Goal: Task Accomplishment & Management: Use online tool/utility

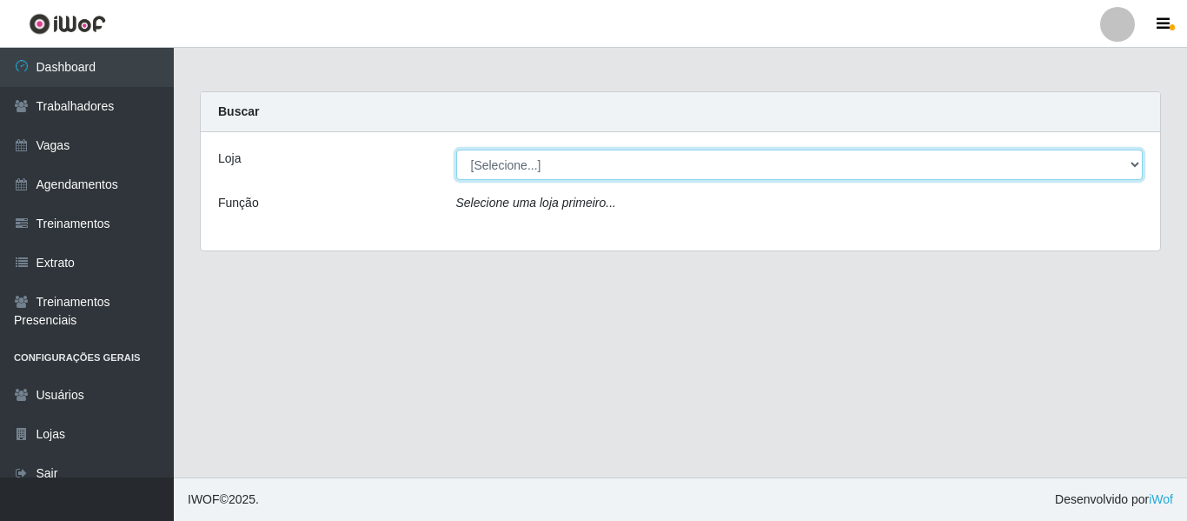
drag, startPoint x: 1060, startPoint y: 157, endPoint x: 1047, endPoint y: 174, distance: 20.5
click at [1060, 157] on select "[Selecione...] Mister Burg" at bounding box center [800, 164] width 688 height 30
select select "535"
click at [456, 149] on select "[Selecione...] Mister Burg" at bounding box center [800, 164] width 688 height 30
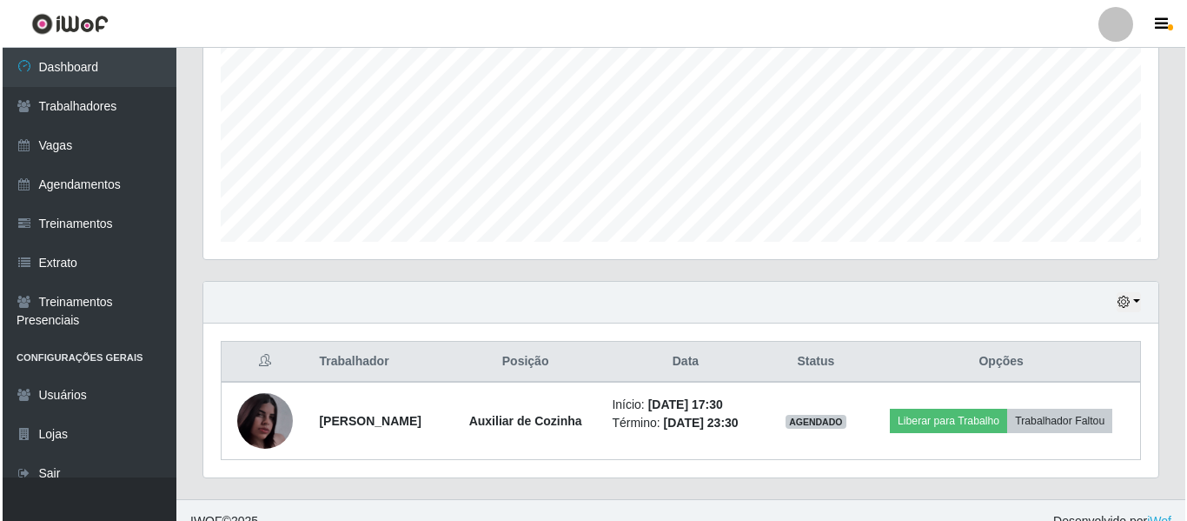
scroll to position [415, 0]
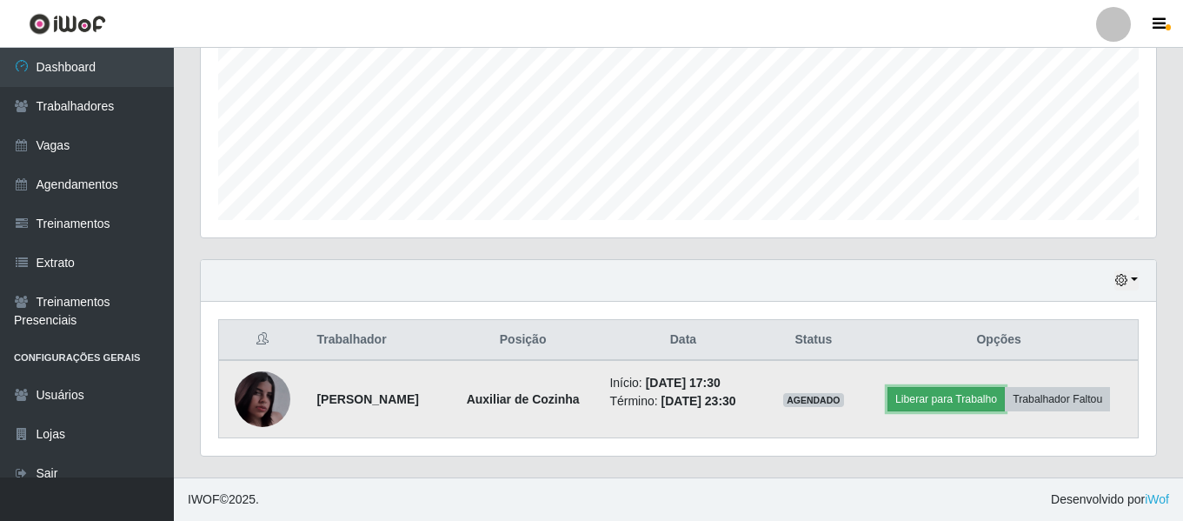
click at [999, 387] on button "Liberar para Trabalho" at bounding box center [945, 399] width 117 height 24
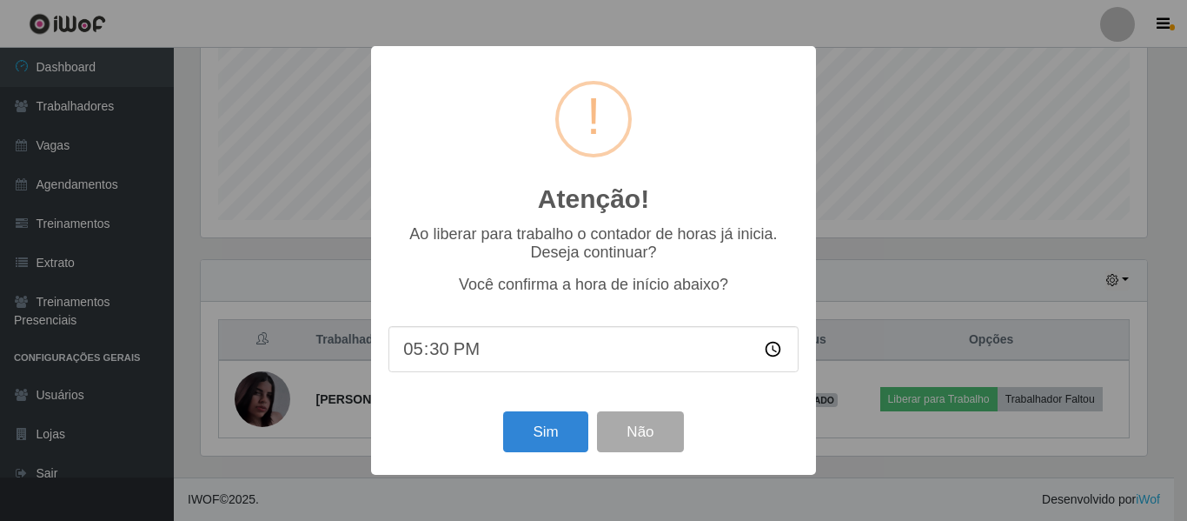
click at [556, 349] on input "17:30" at bounding box center [594, 349] width 410 height 46
click at [445, 362] on input "17:30" at bounding box center [594, 349] width 410 height 46
type input "17:37"
click at [531, 442] on button "Sim" at bounding box center [545, 431] width 84 height 41
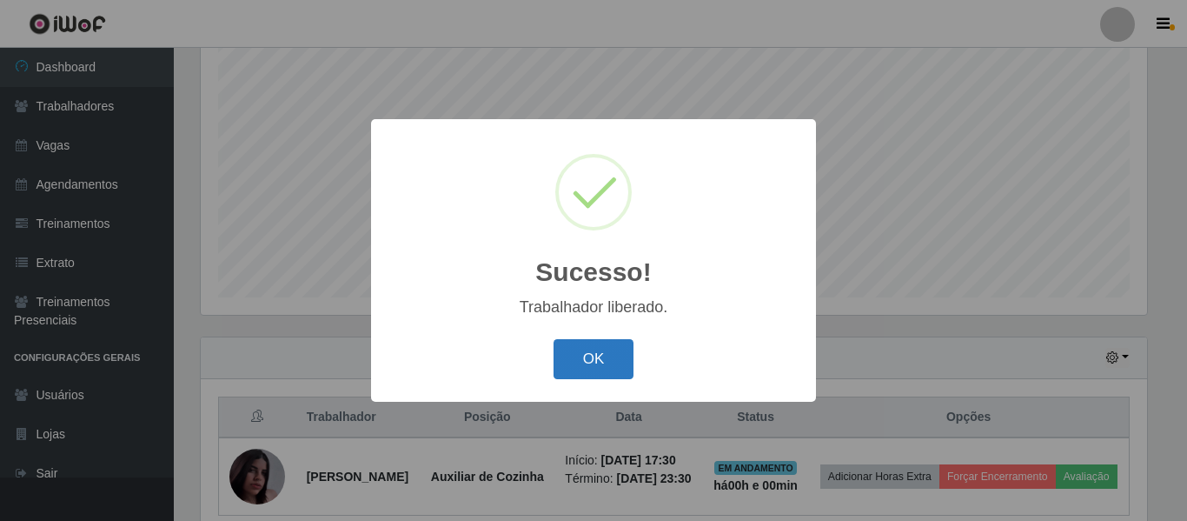
click at [605, 362] on button "OK" at bounding box center [594, 359] width 81 height 41
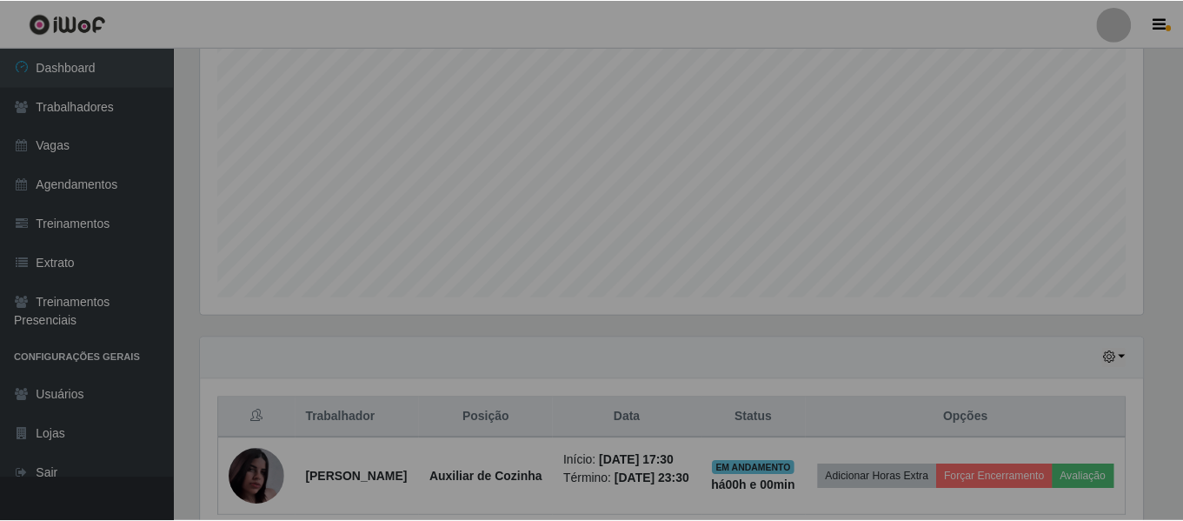
scroll to position [361, 955]
